Goal: Use online tool/utility: Utilize a website feature to perform a specific function

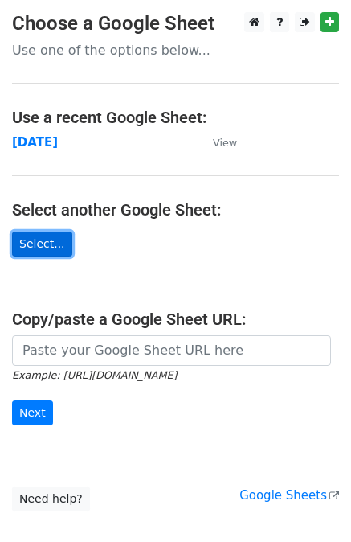
click at [39, 241] on link "Select..." at bounding box center [42, 244] width 60 height 25
click at [45, 242] on link "Select..." at bounding box center [42, 244] width 60 height 25
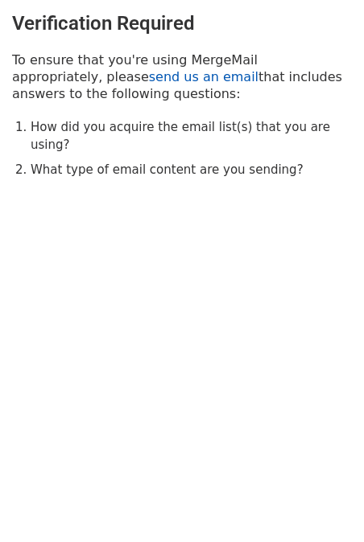
click at [149, 77] on link "send us an email" at bounding box center [203, 76] width 109 height 15
click at [149, 80] on link "send us an email" at bounding box center [203, 76] width 109 height 15
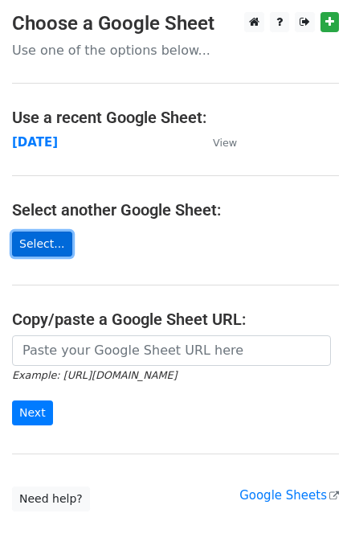
click at [26, 235] on link "Select..." at bounding box center [42, 244] width 60 height 25
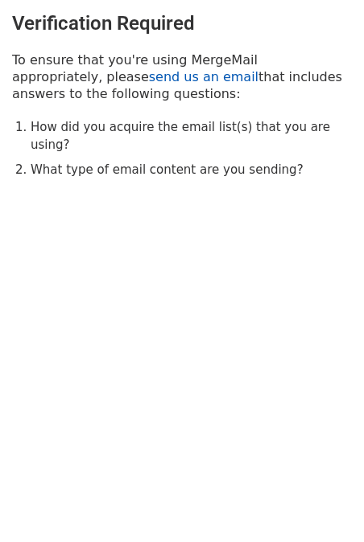
click at [149, 78] on link "send us an email" at bounding box center [203, 76] width 109 height 15
click at [149, 71] on link "send us an email" at bounding box center [203, 76] width 109 height 15
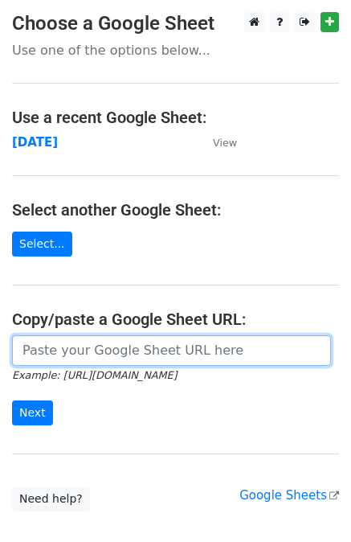
click at [97, 346] on input "url" at bounding box center [171, 350] width 319 height 31
paste input "[URL][DOMAIN_NAME]"
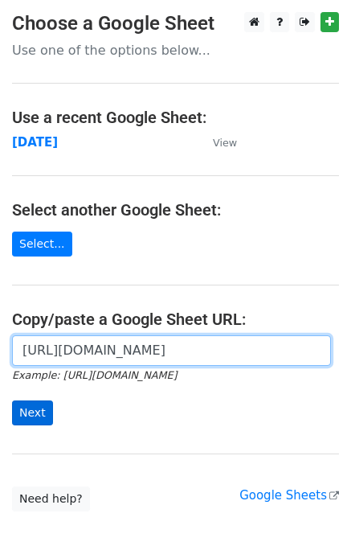
type input "[URL][DOMAIN_NAME]"
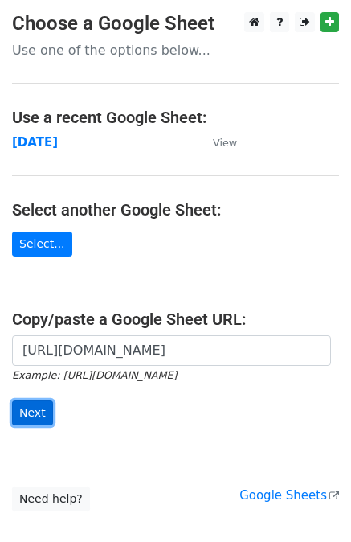
scroll to position [0, 0]
click at [29, 411] on input "Next" at bounding box center [32, 413] width 41 height 25
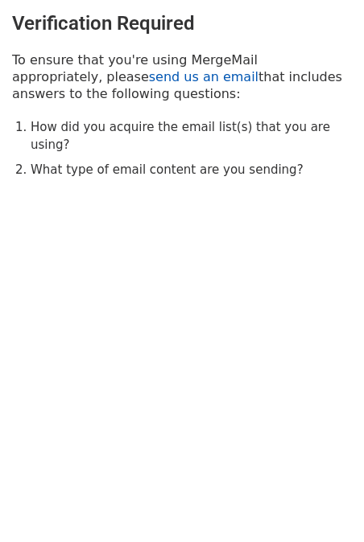
click at [149, 76] on link "send us an email" at bounding box center [203, 76] width 109 height 15
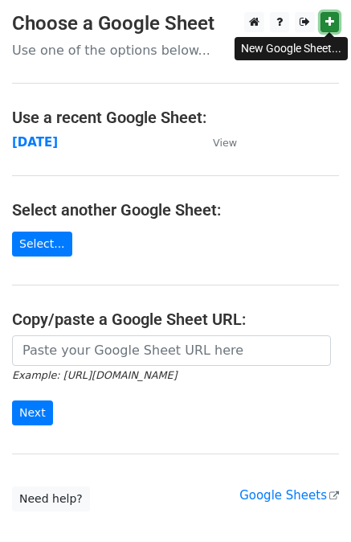
click at [335, 18] on link at bounding box center [330, 22] width 18 height 20
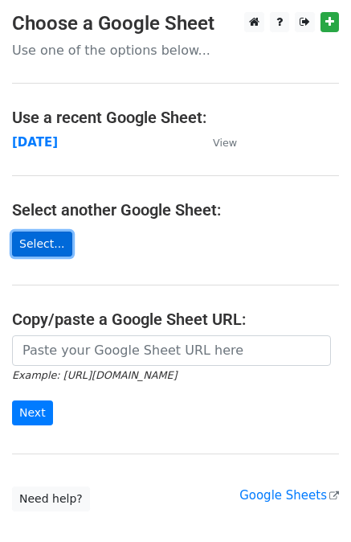
click at [46, 246] on link "Select..." at bounding box center [42, 244] width 60 height 25
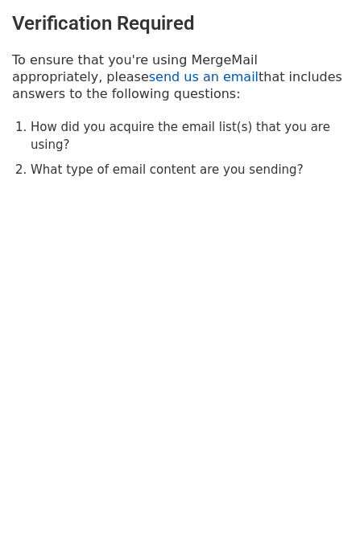
click at [149, 73] on link "send us an email" at bounding box center [203, 76] width 109 height 15
click at [149, 81] on link "send us an email" at bounding box center [203, 76] width 109 height 15
click at [149, 70] on link "send us an email" at bounding box center [203, 76] width 109 height 15
click at [149, 80] on link "send us an email" at bounding box center [203, 76] width 109 height 15
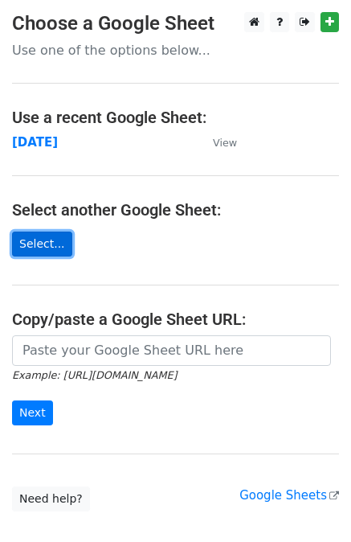
click at [35, 249] on link "Select..." at bounding box center [42, 244] width 60 height 25
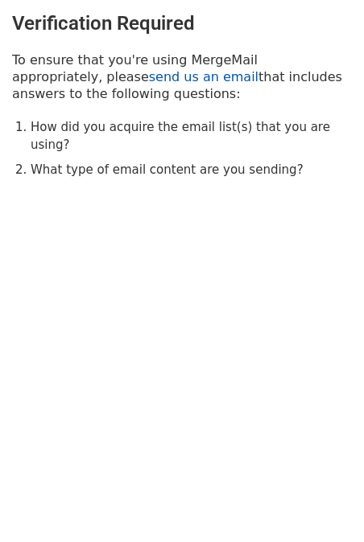
click at [149, 76] on link "send us an email" at bounding box center [203, 76] width 109 height 15
click at [54, 179] on body "Verification Required To ensure that you're using MergeMail appropriately, plea…" at bounding box center [182, 128] width 364 height 256
